Goal: Information Seeking & Learning: Check status

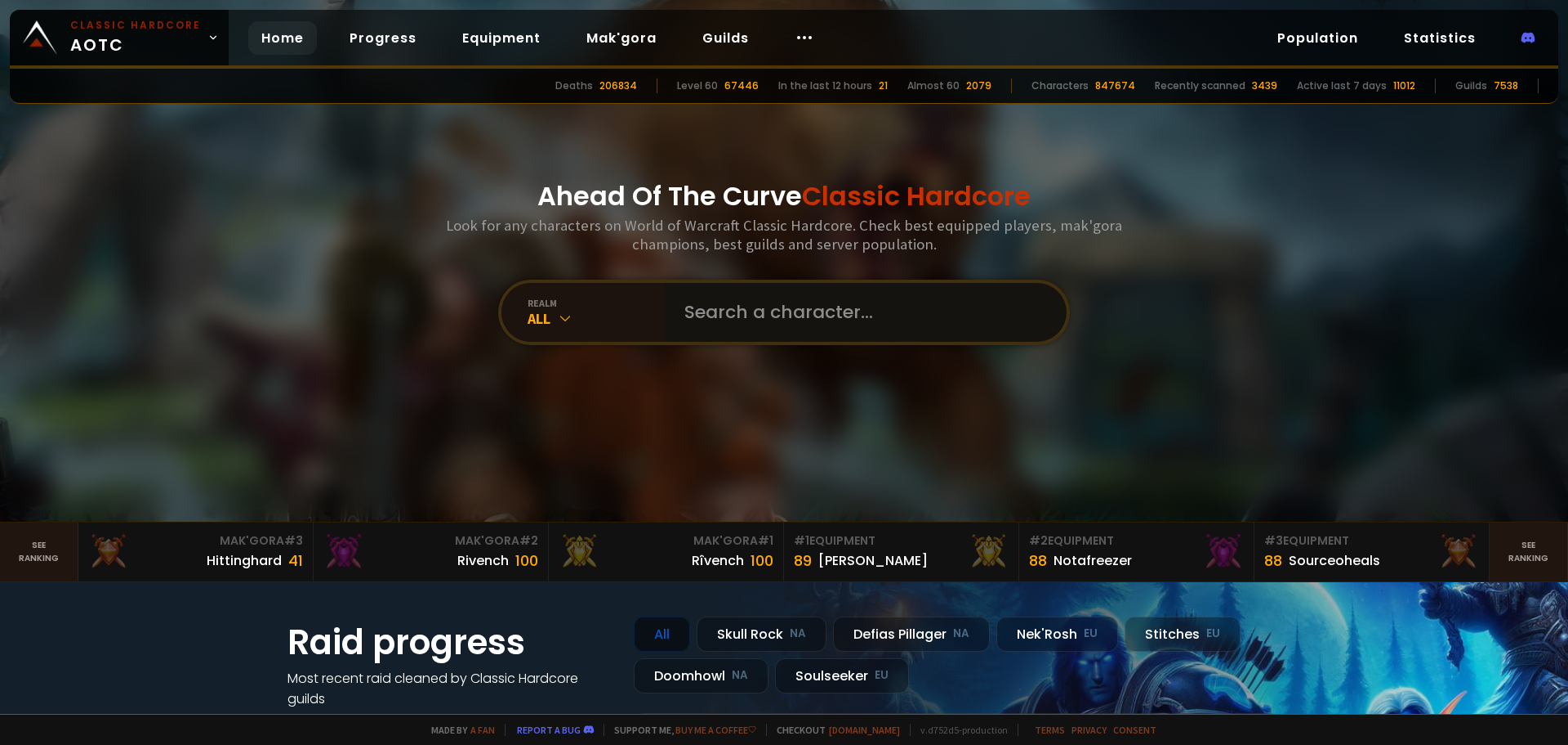
click at [765, 310] on input "text" at bounding box center [860, 311] width 373 height 59
click at [549, 316] on div "All" at bounding box center [596, 319] width 137 height 19
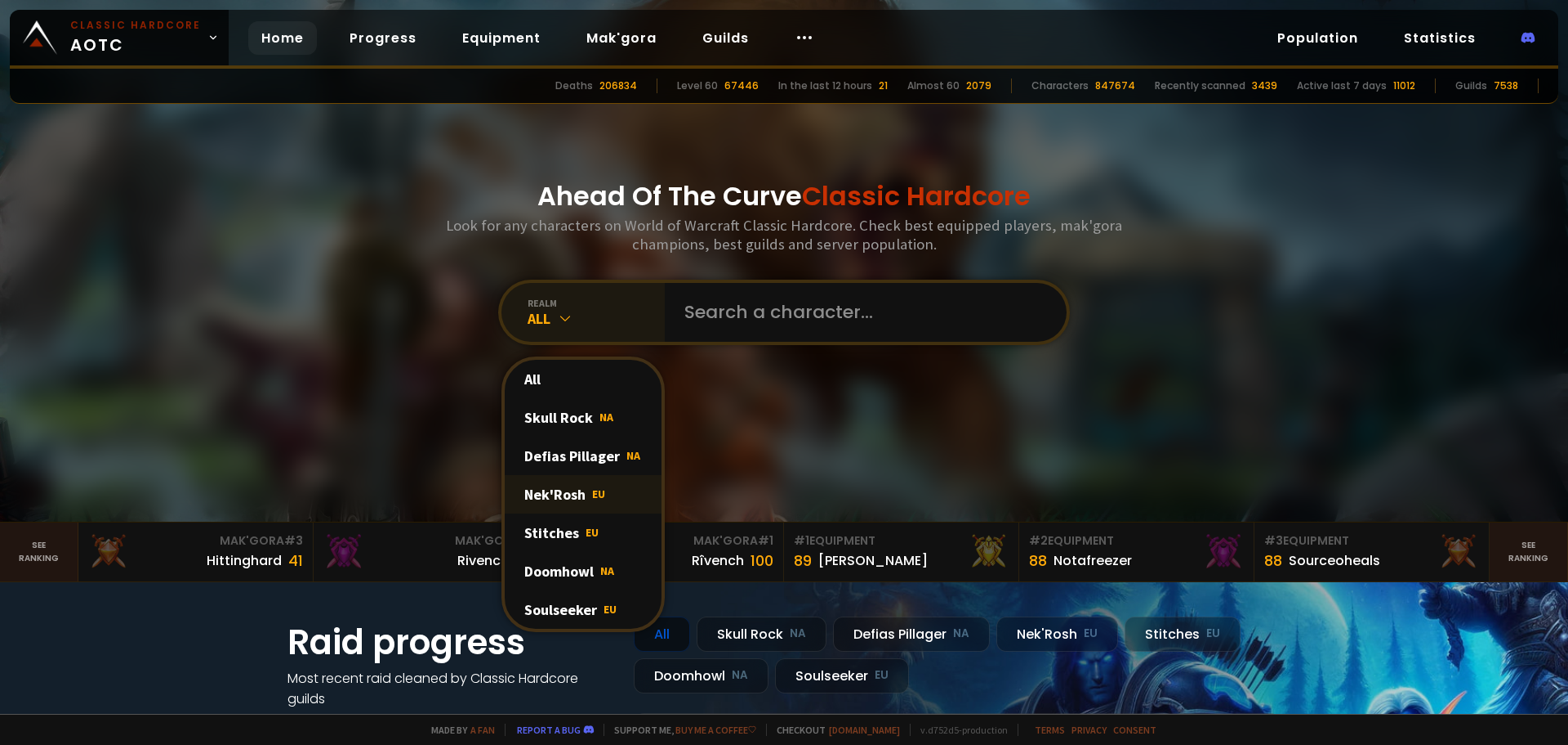
click at [554, 504] on div "Nek'Rosh EU" at bounding box center [583, 494] width 157 height 39
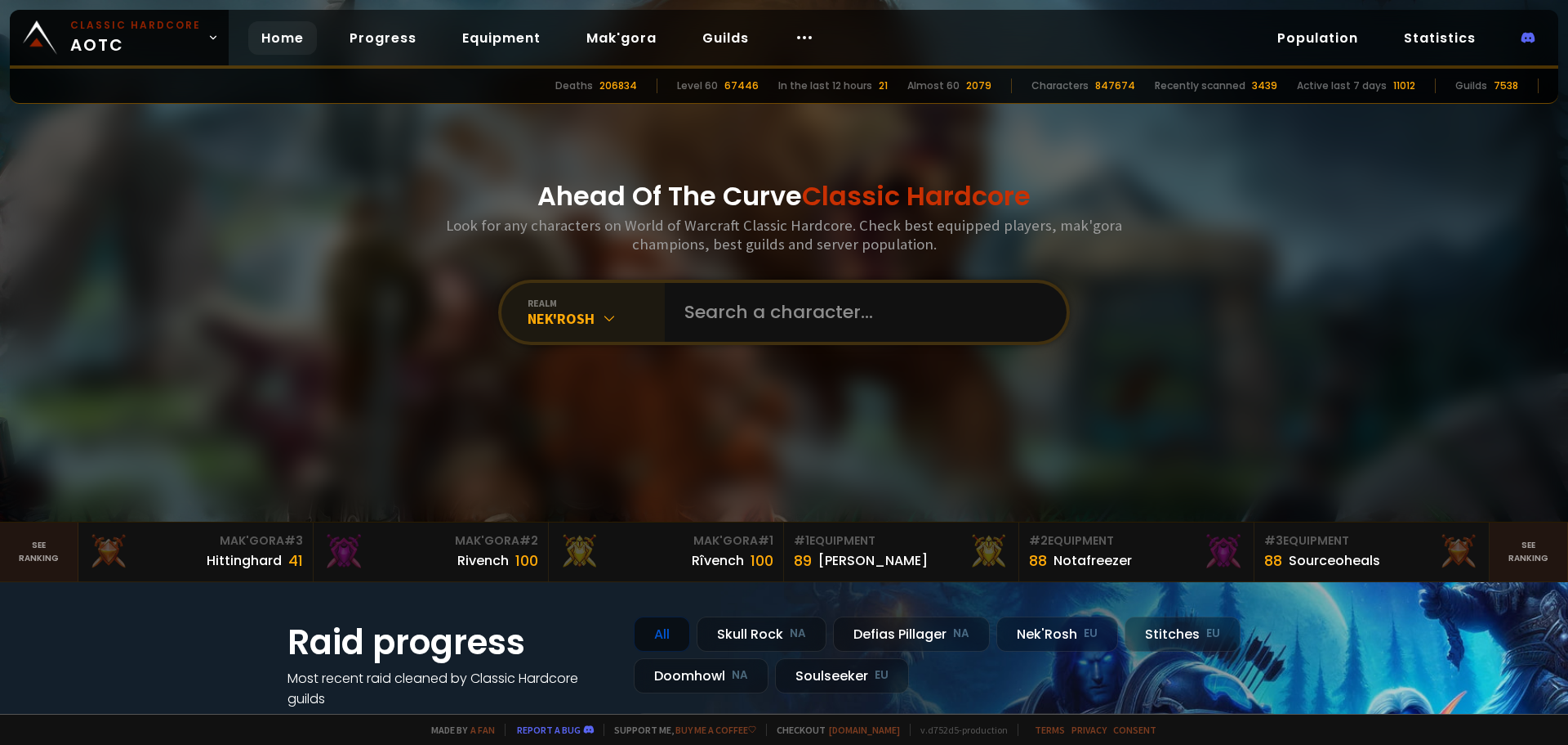
click at [611, 316] on icon at bounding box center [609, 317] width 16 height 16
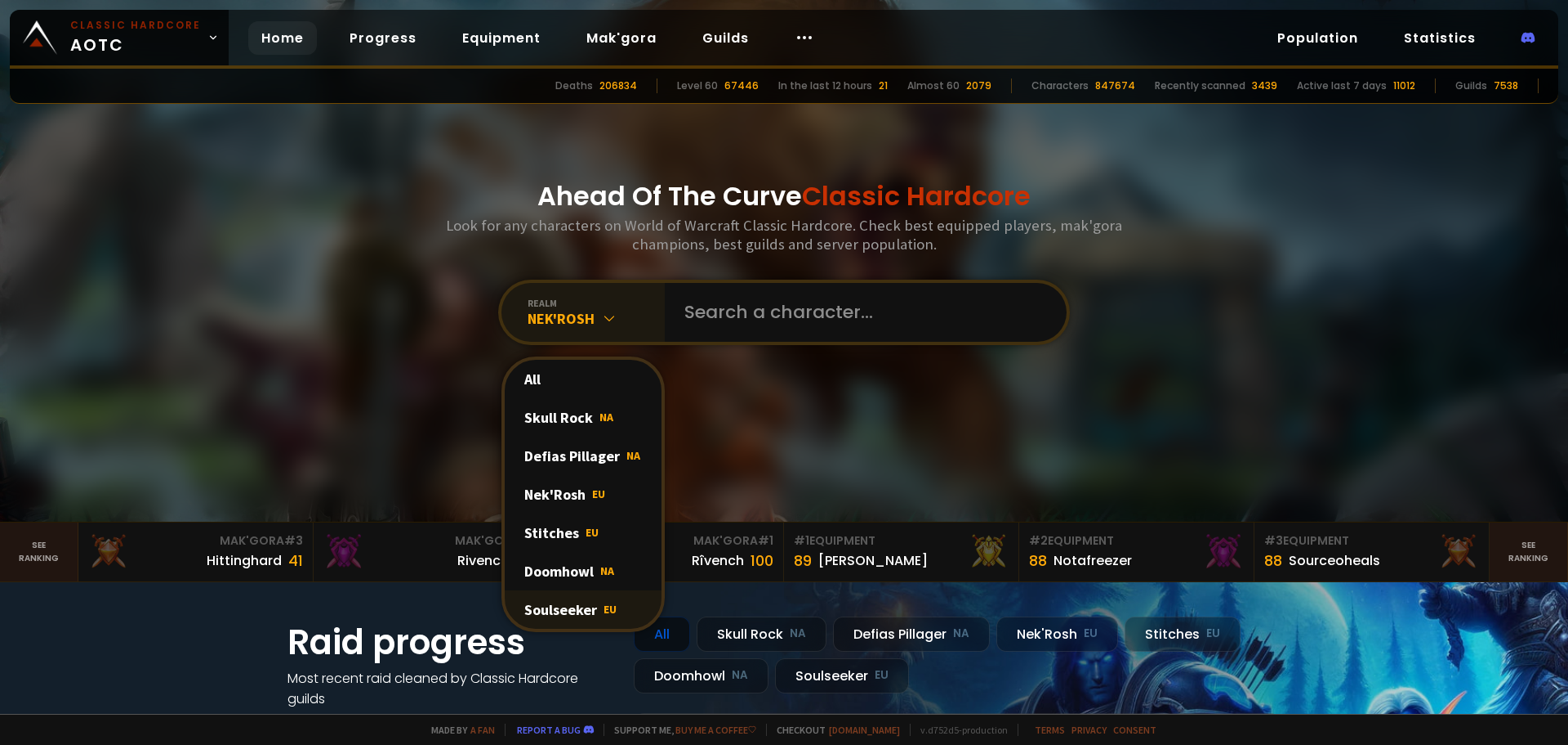
click at [561, 615] on div "Soulseeker EU" at bounding box center [583, 609] width 157 height 39
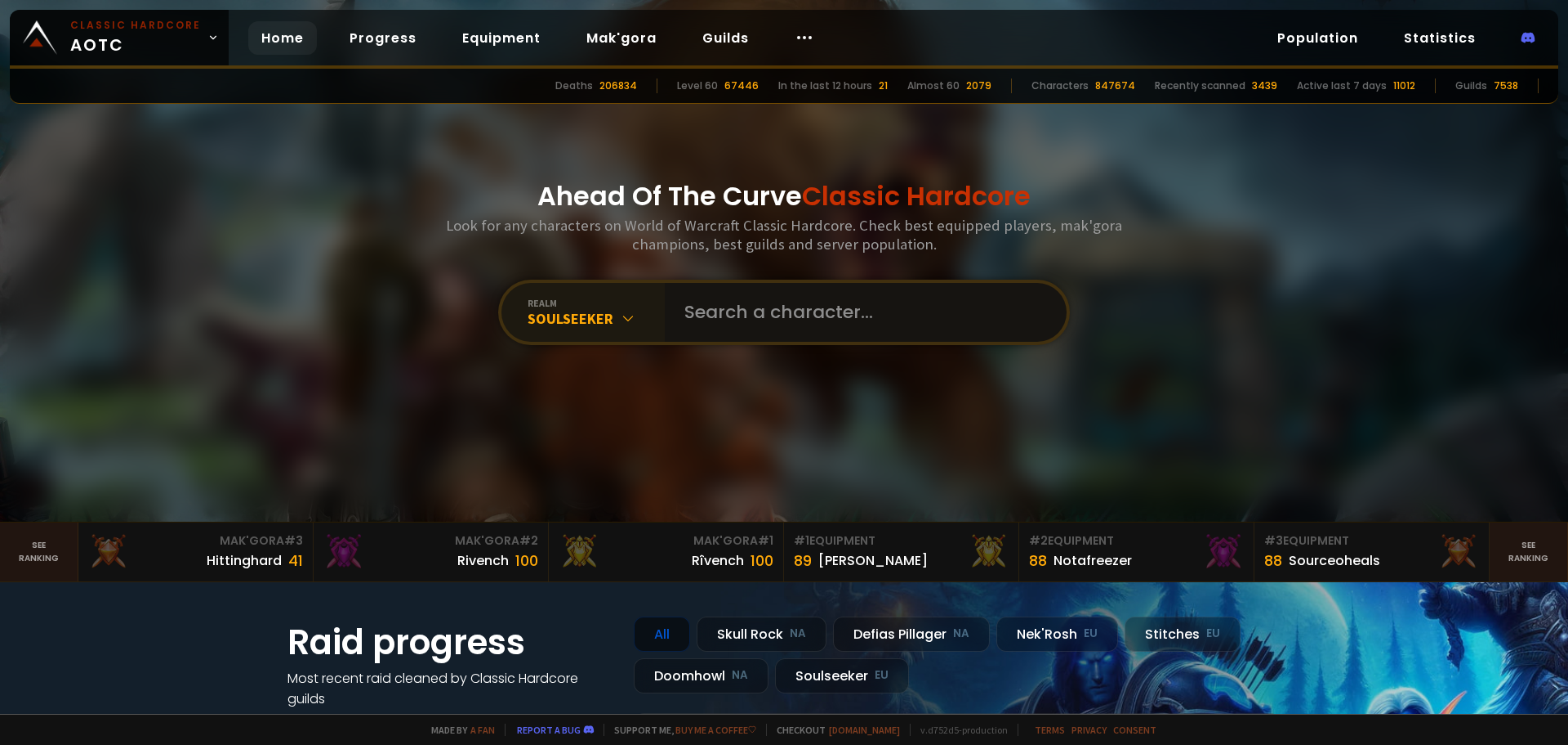
click at [750, 293] on input "text" at bounding box center [860, 311] width 373 height 59
type input "Rokhammer"
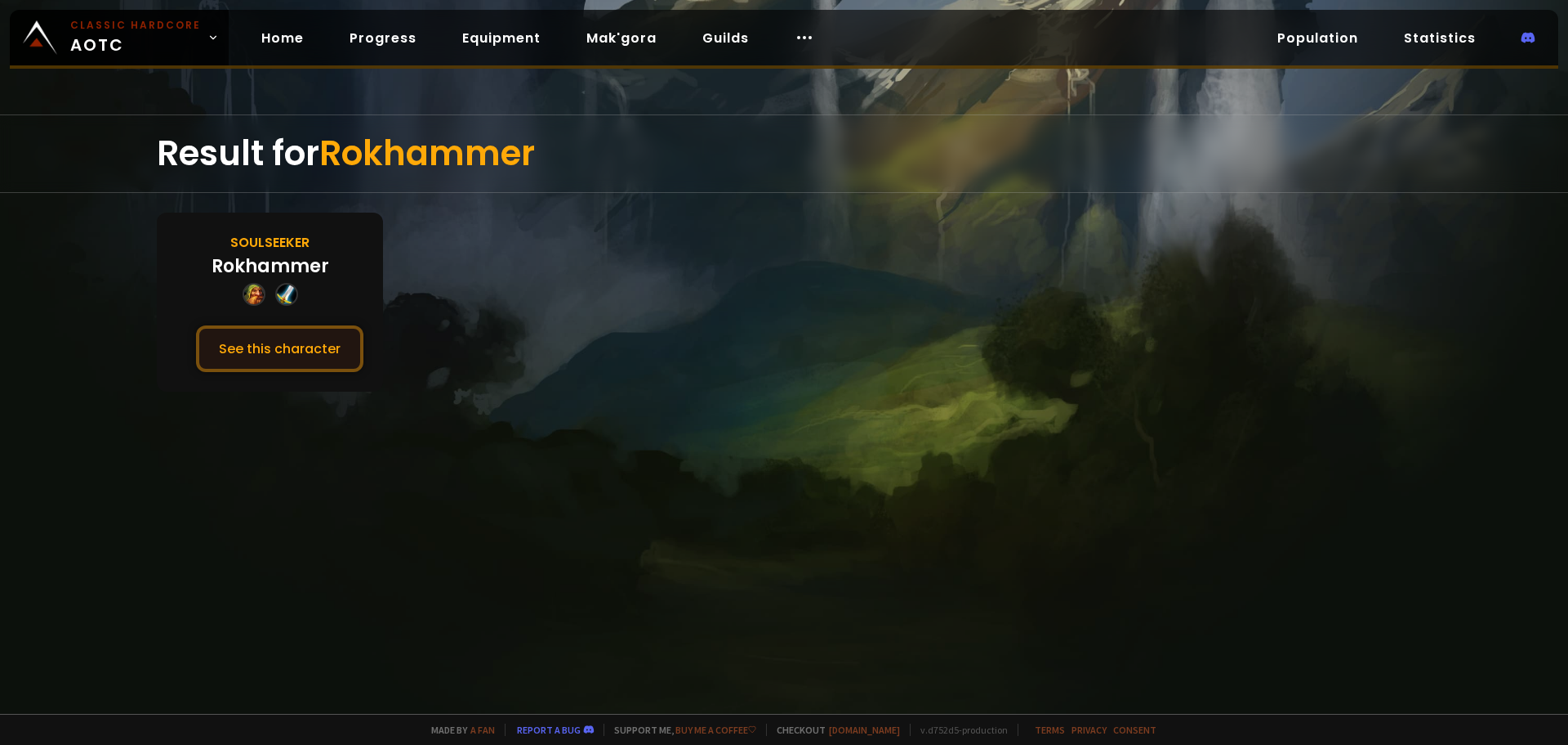
click at [277, 355] on button "See this character" at bounding box center [280, 349] width 168 height 46
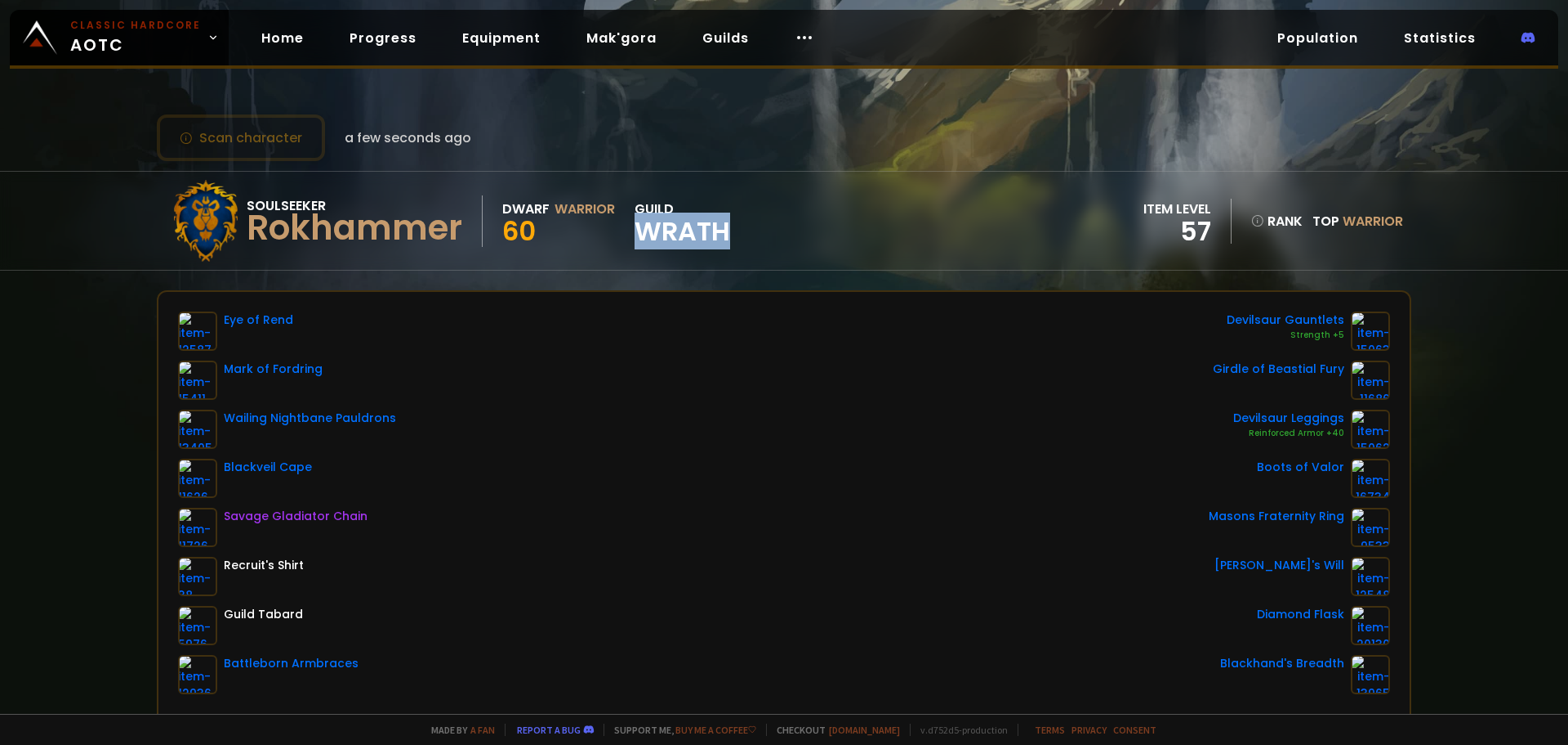
drag, startPoint x: 637, startPoint y: 224, endPoint x: 750, endPoint y: 227, distance: 113.0
click at [750, 227] on div "Soulseeker Rokhammer Dwarf Warrior 60 guild Wrath item level 57 rank Top Warrior" at bounding box center [784, 221] width 1255 height 98
copy span "Wrath"
